Goal: Transaction & Acquisition: Register for event/course

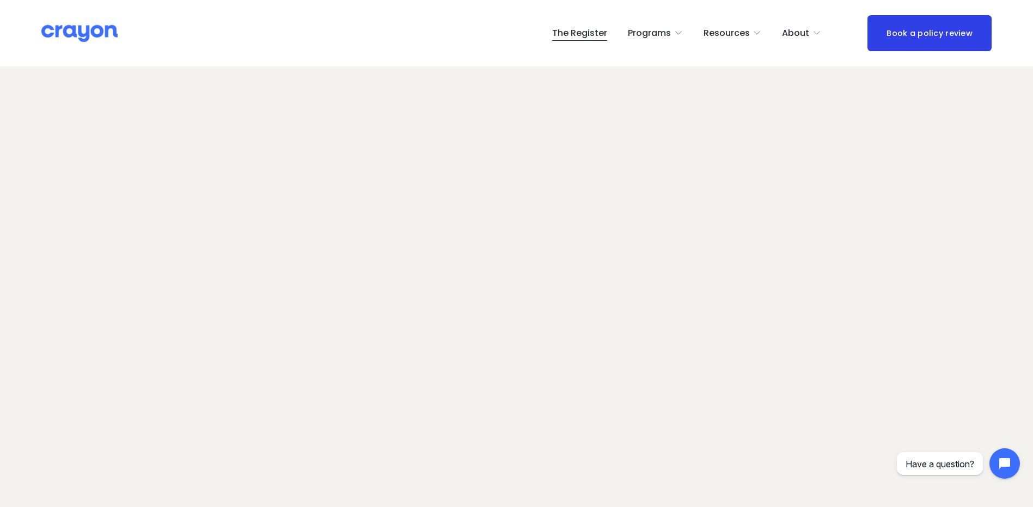
click at [88, 36] on img at bounding box center [79, 33] width 76 height 19
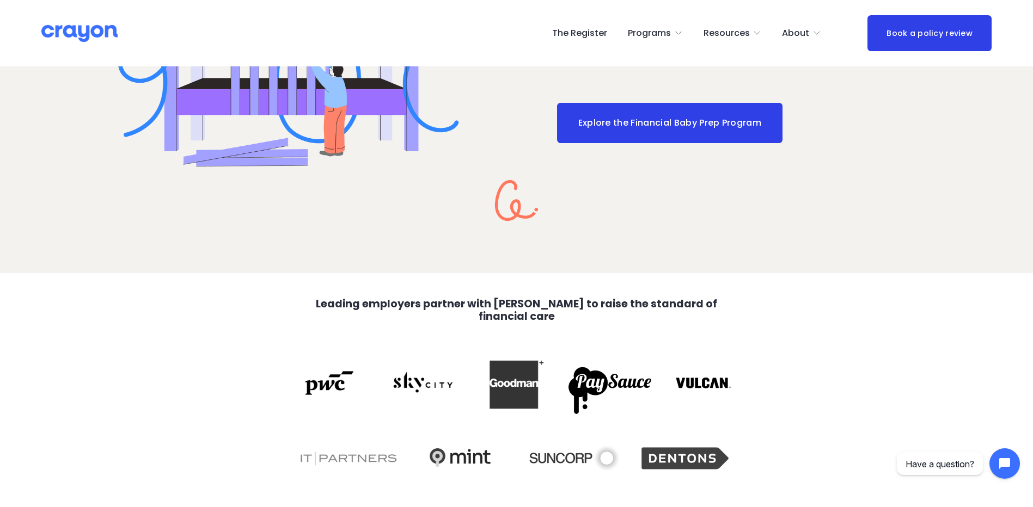
scroll to position [2123, 0]
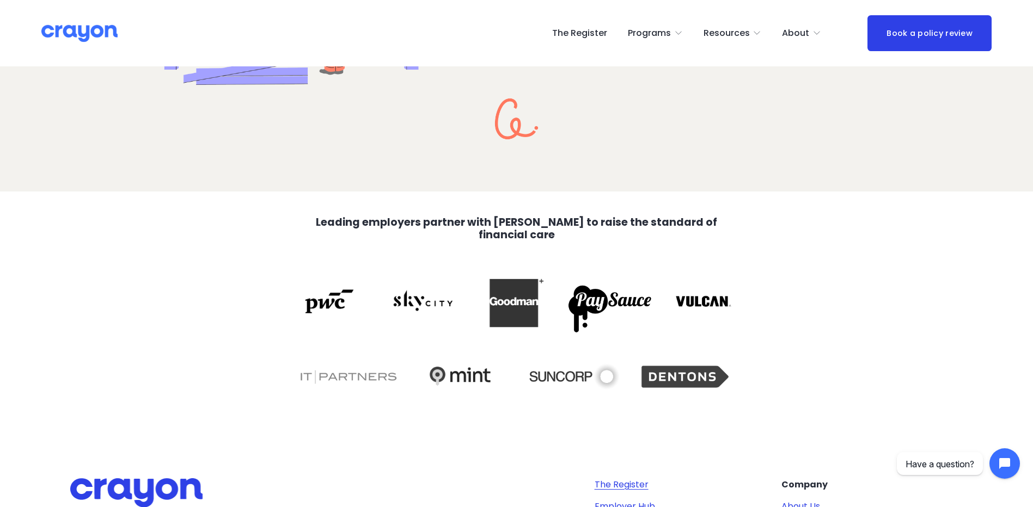
click at [603, 34] on link "The Register" at bounding box center [579, 33] width 55 height 17
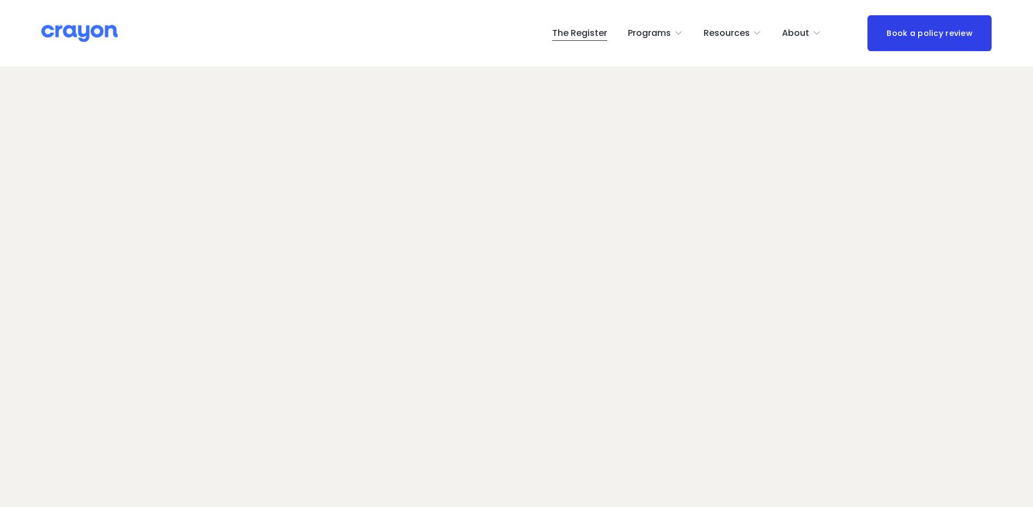
scroll to position [69, 0]
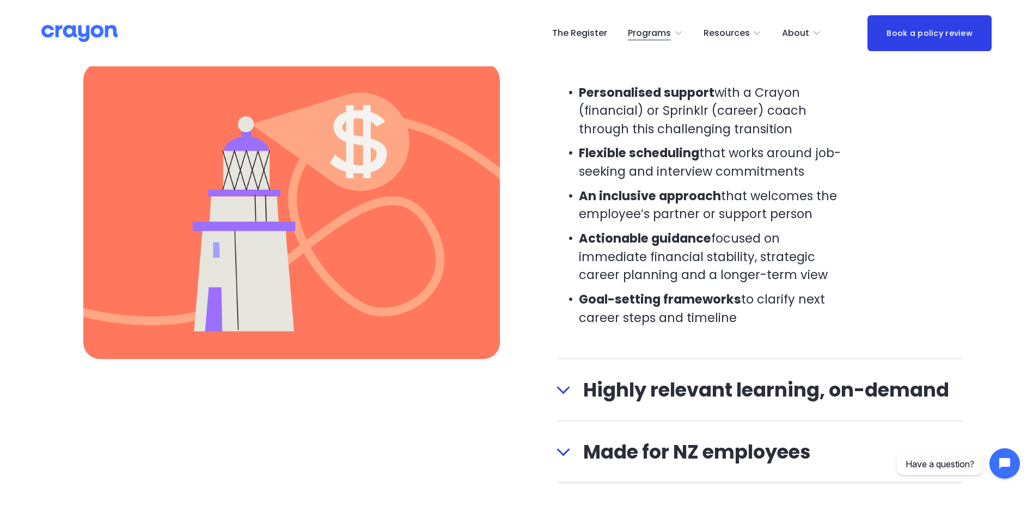
scroll to position [1361, 0]
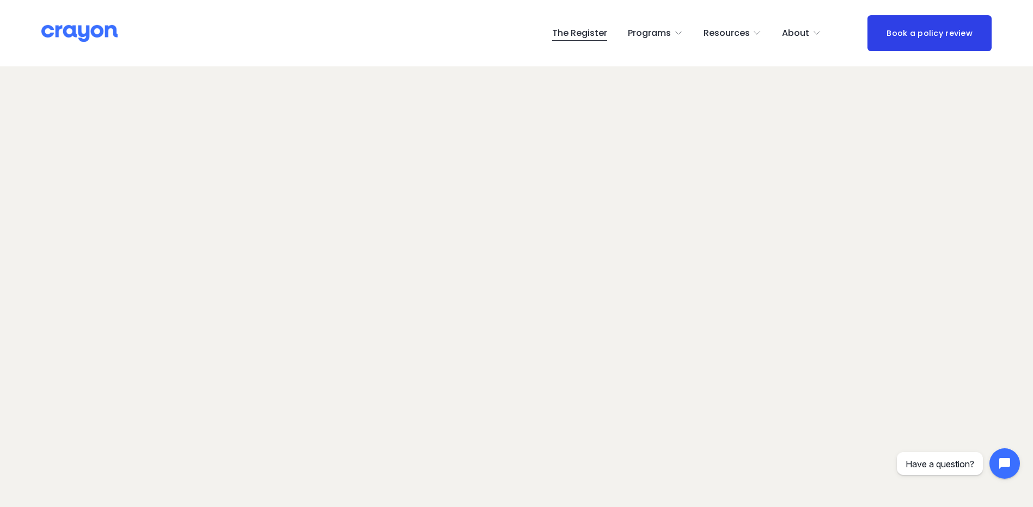
scroll to position [69, 0]
